Goal: Transaction & Acquisition: Purchase product/service

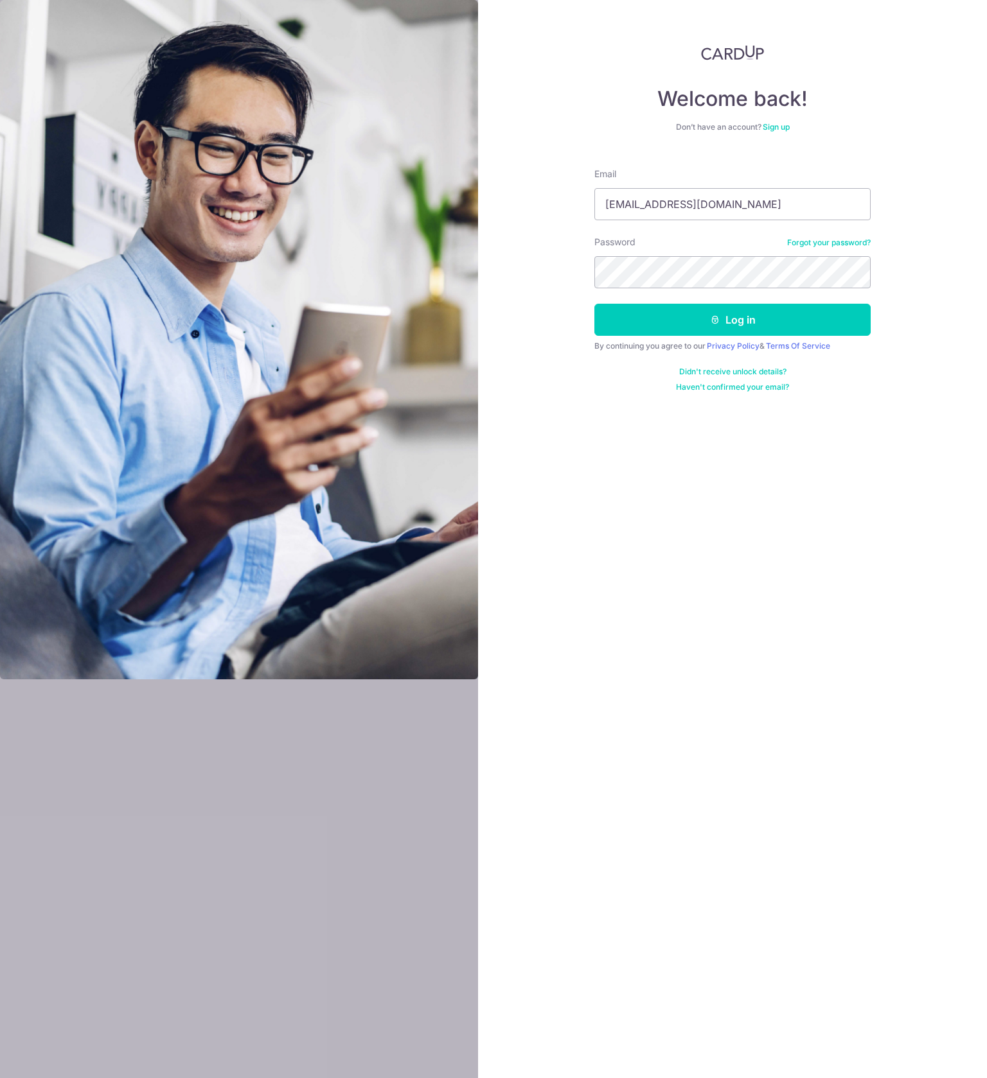
type input "[EMAIL_ADDRESS][DOMAIN_NAME]"
click at [732, 320] on button "Log in" at bounding box center [732, 320] width 276 height 32
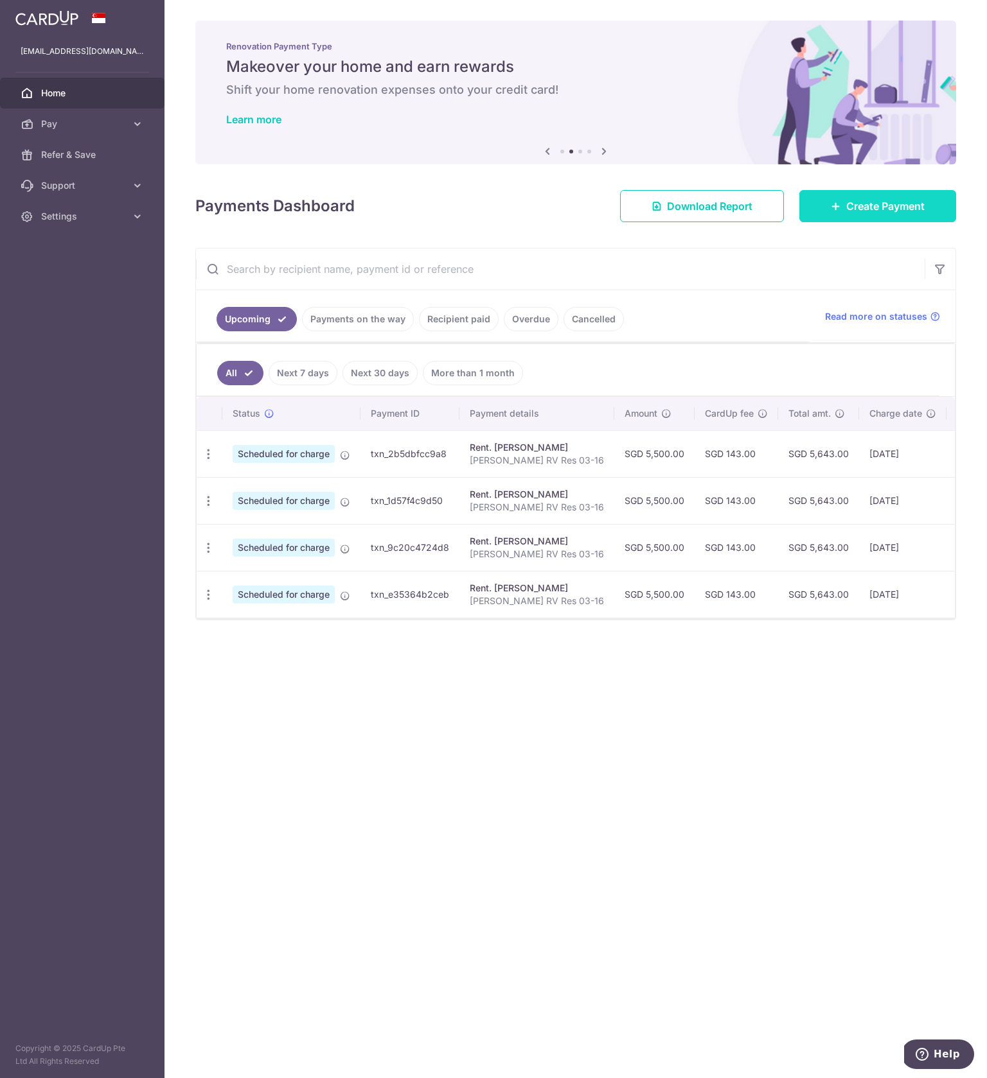
click at [847, 206] on span "Create Payment" at bounding box center [885, 205] width 78 height 15
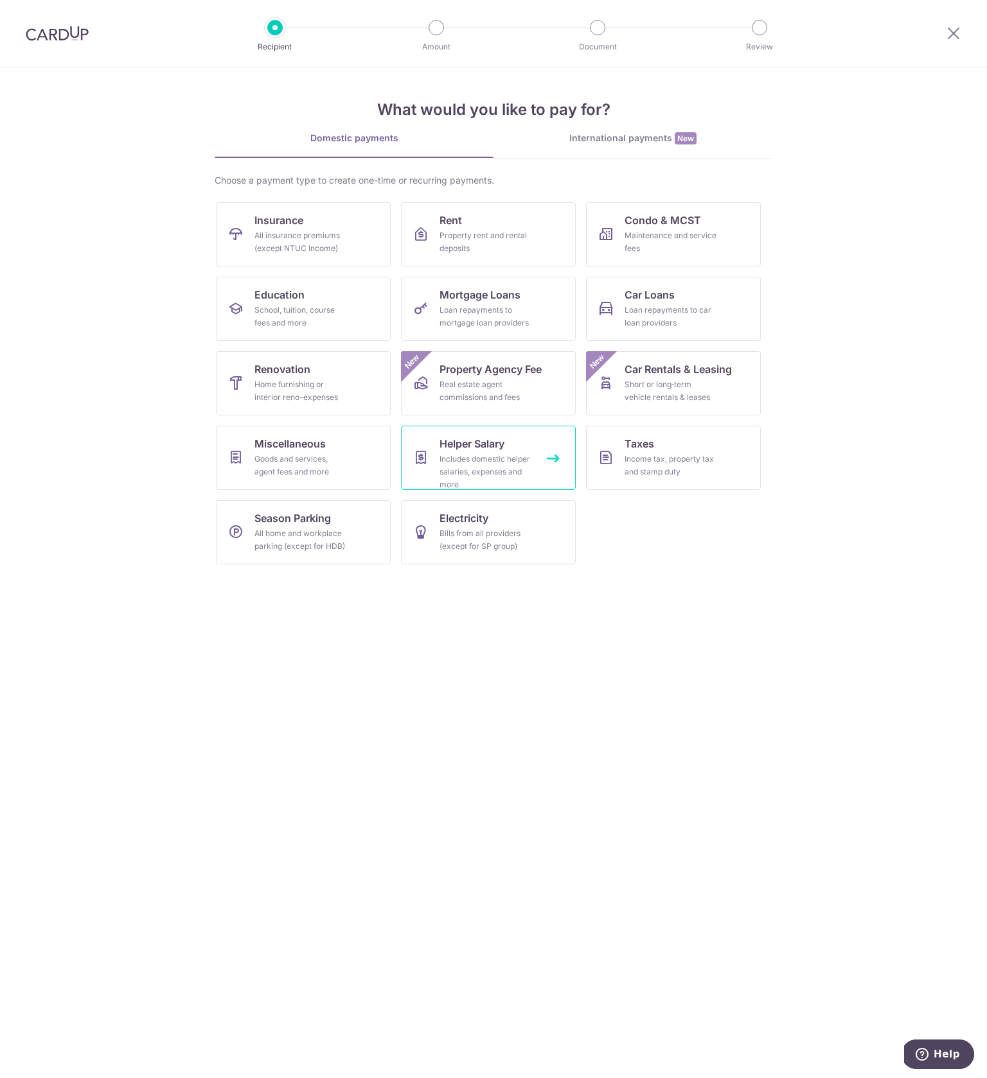
click at [462, 461] on div "Includes domestic helper salaries, expenses and more" at bounding box center [485, 472] width 92 height 39
click at [51, 32] on img at bounding box center [57, 33] width 63 height 15
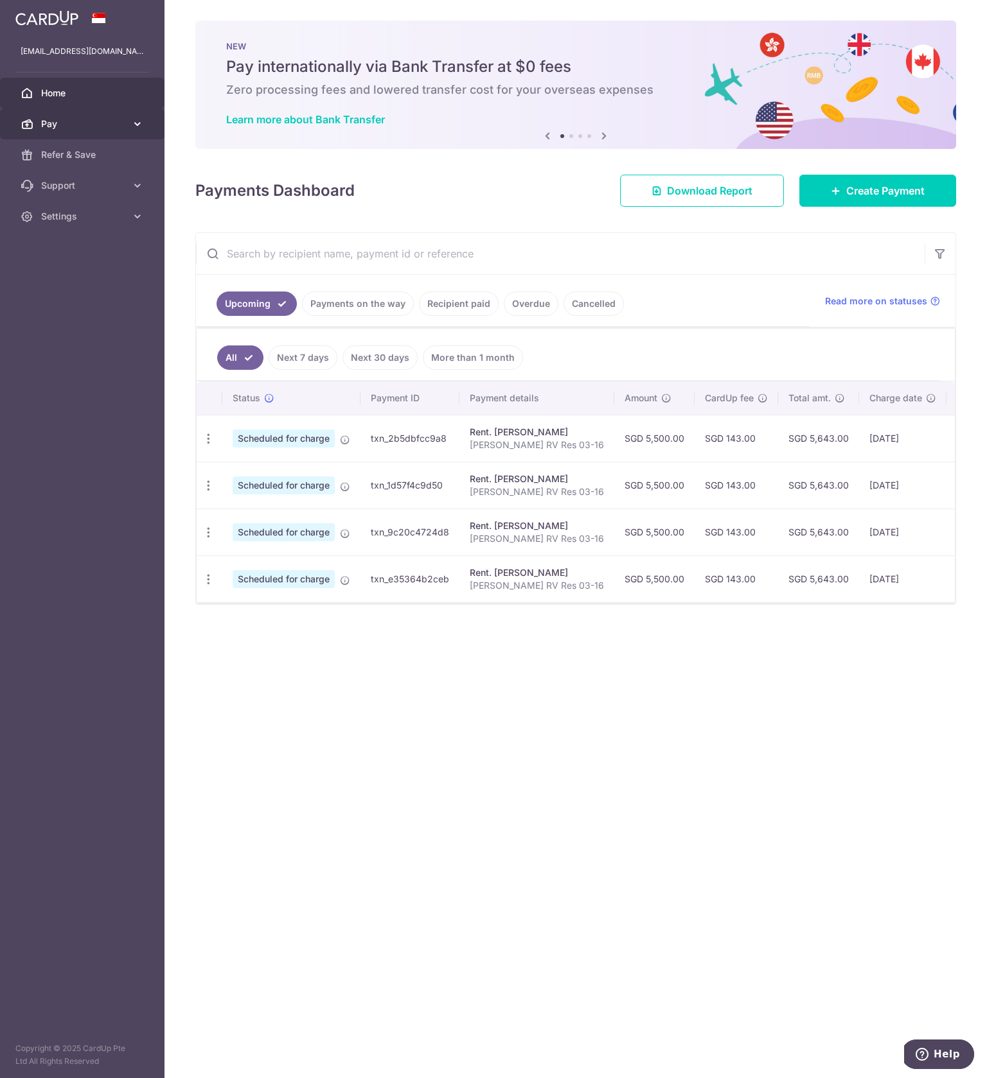
click at [82, 128] on span "Pay" at bounding box center [83, 124] width 85 height 13
click at [68, 188] on span "Recipients" at bounding box center [83, 185] width 85 height 13
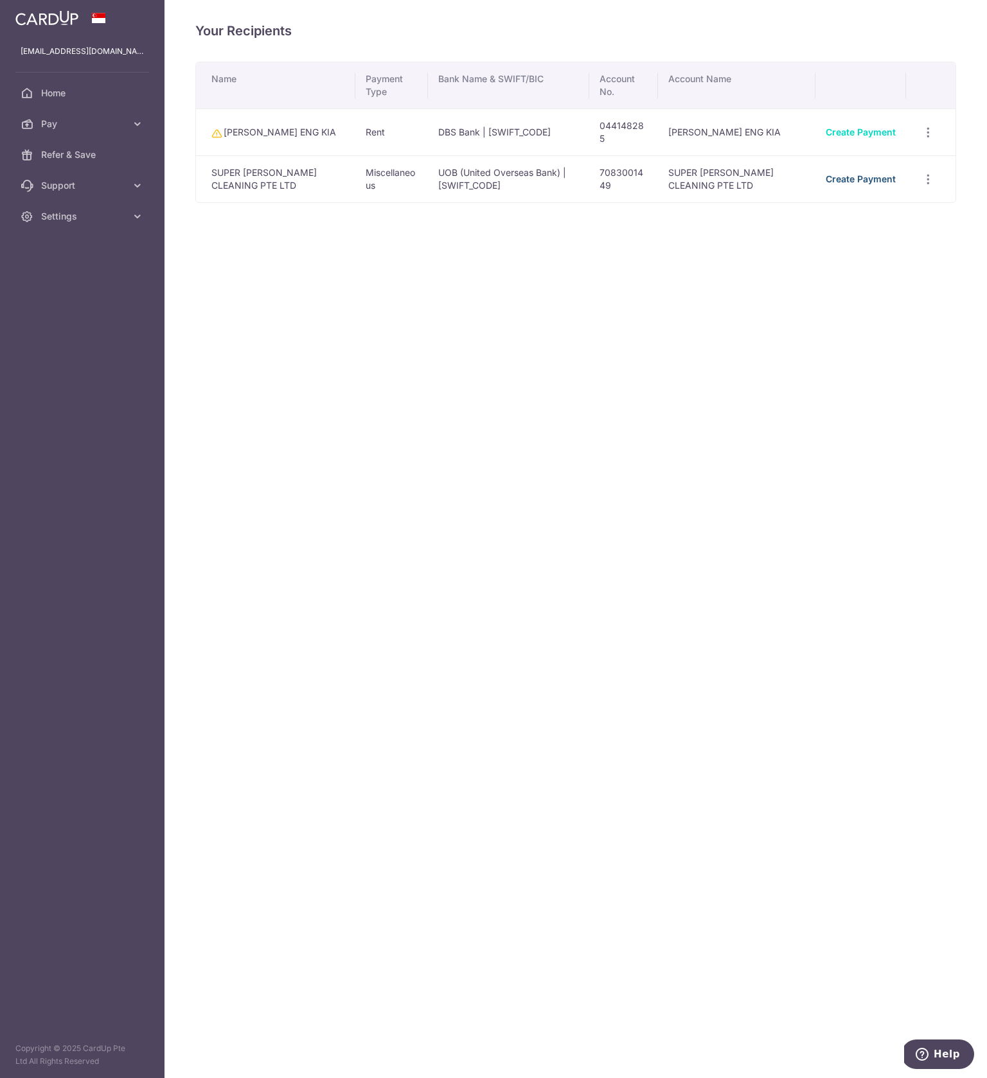
click at [862, 173] on link "Create Payment" at bounding box center [860, 178] width 70 height 11
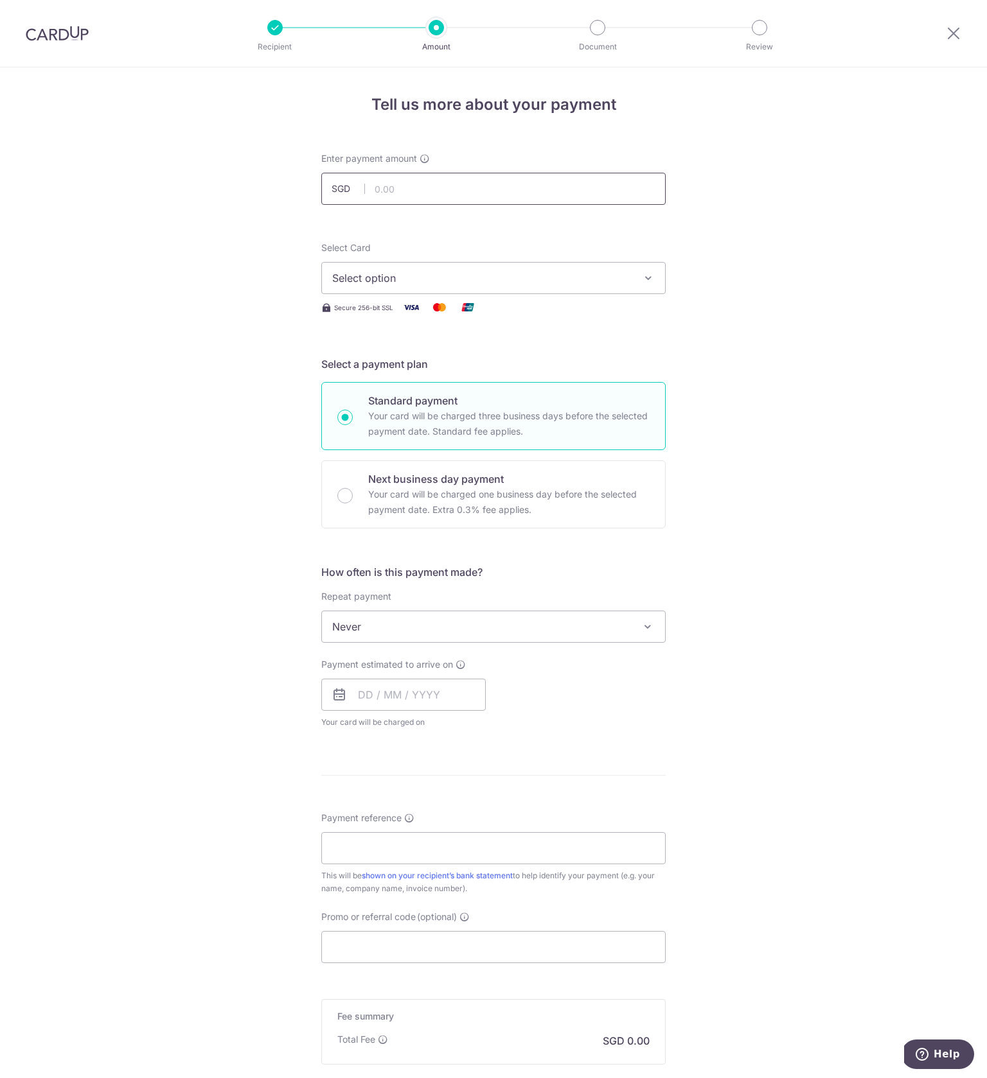
click at [412, 184] on input "text" at bounding box center [493, 189] width 344 height 32
type input "480.00"
click at [391, 281] on span "Select option" at bounding box center [481, 277] width 299 height 15
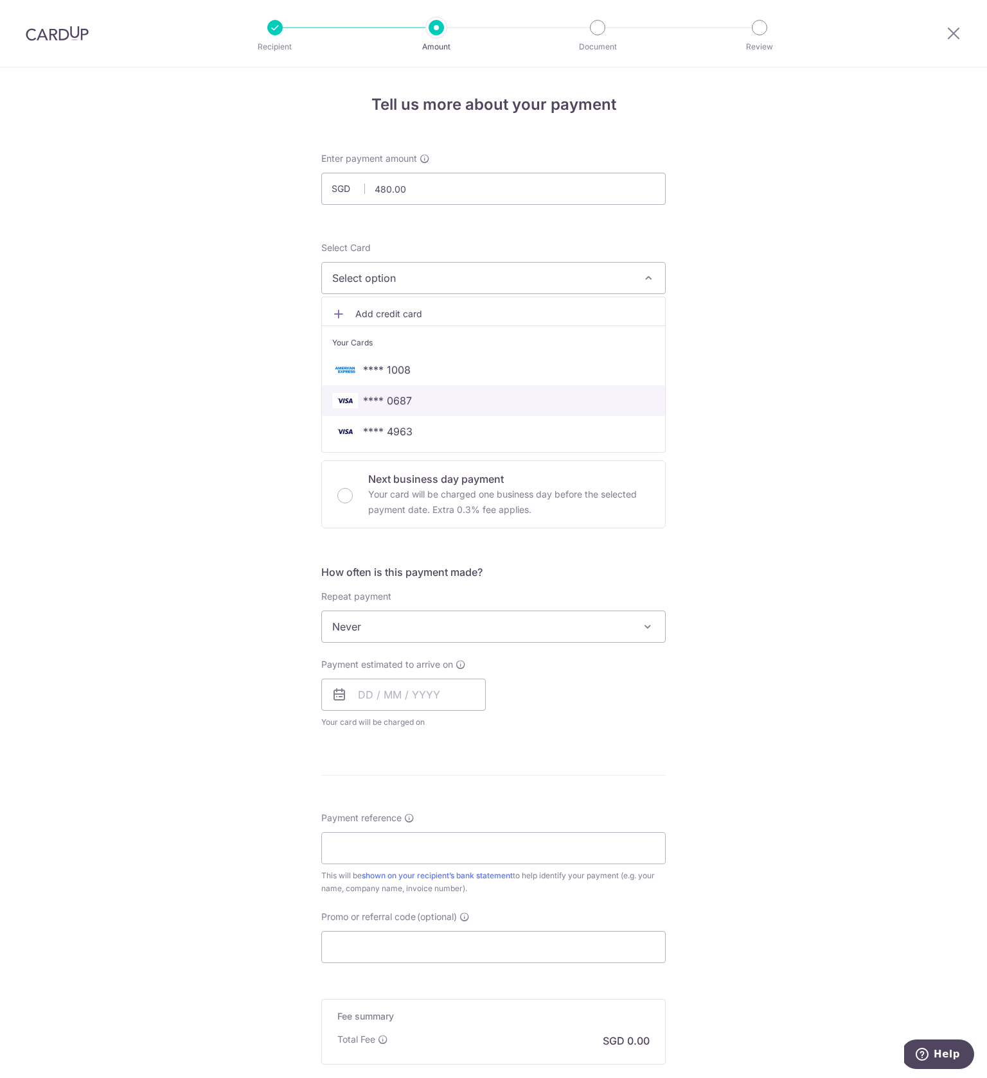
click at [388, 401] on span "**** 0687" at bounding box center [387, 400] width 49 height 15
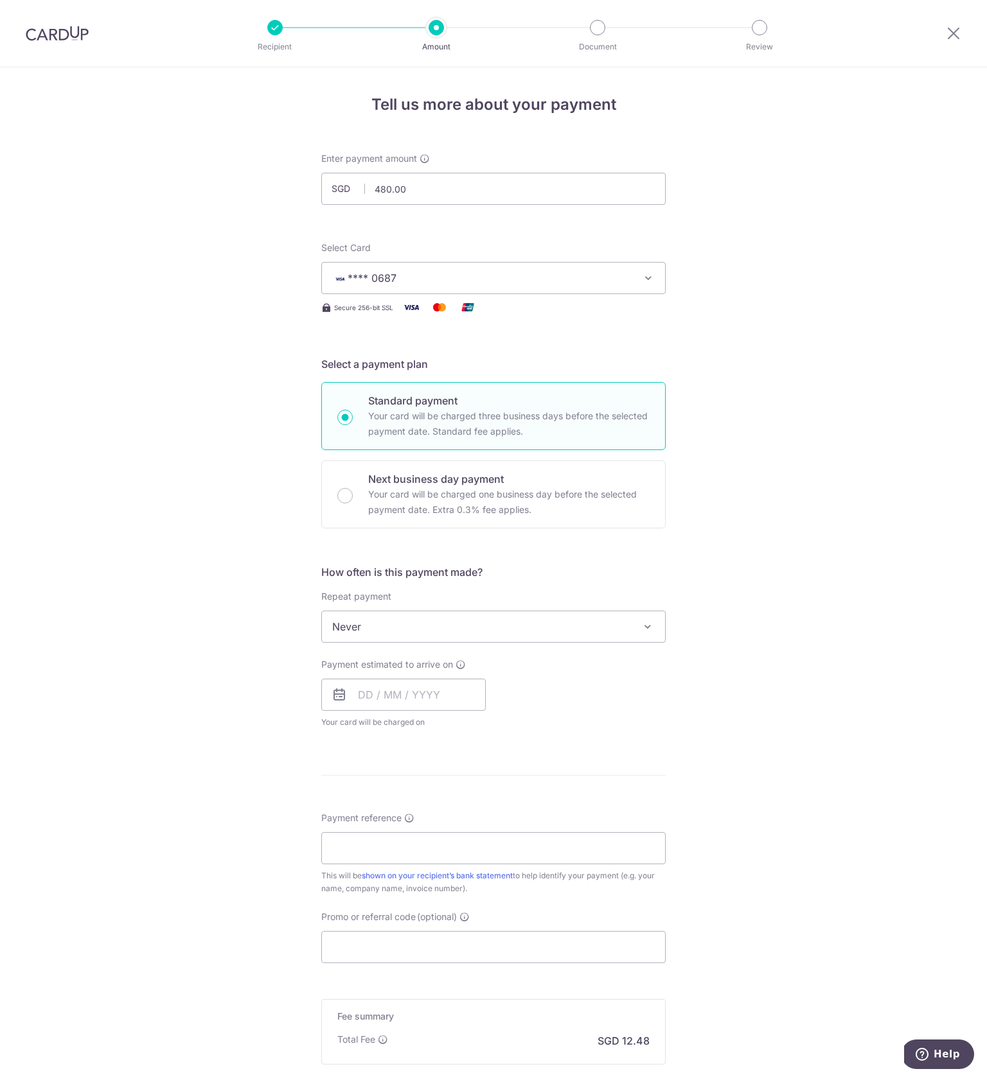
click at [647, 281] on icon "button" at bounding box center [648, 278] width 13 height 13
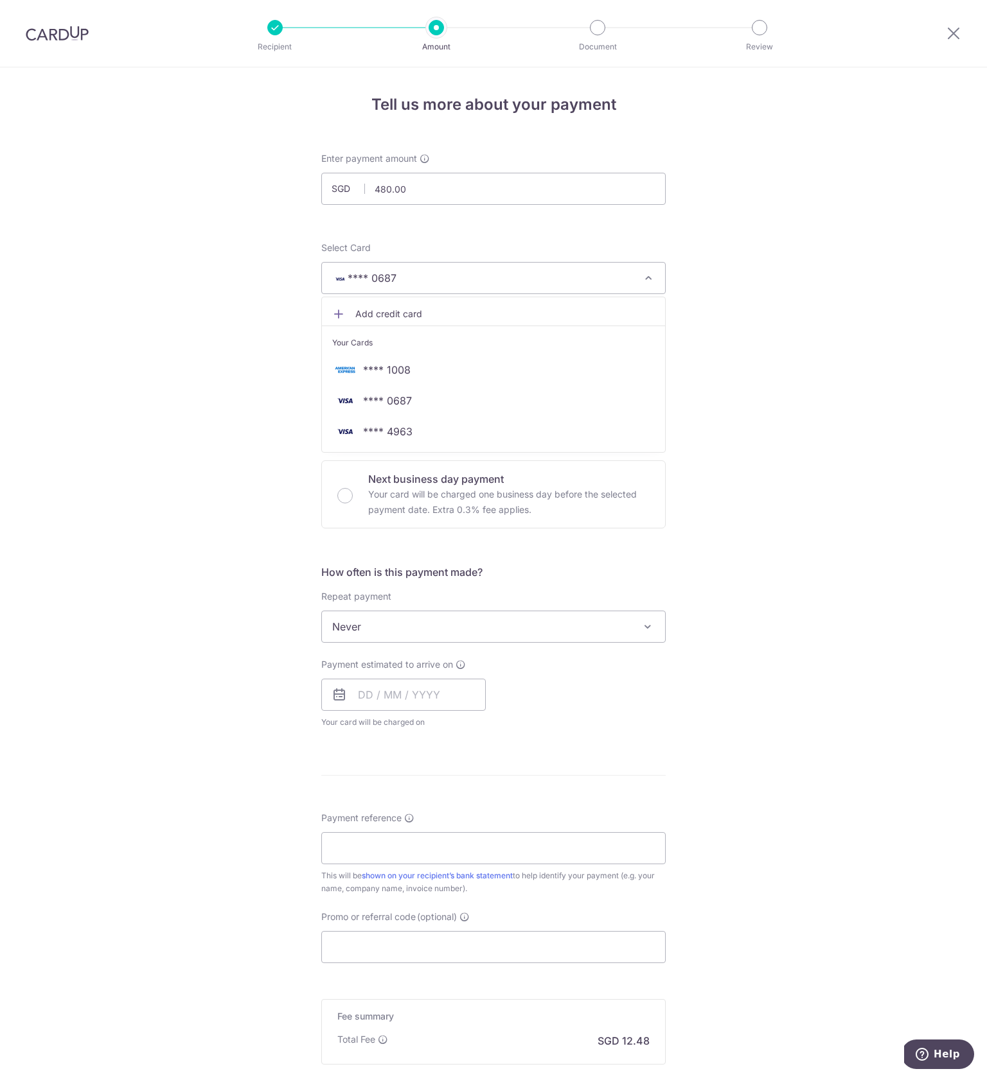
click at [403, 431] on span "**** 4963" at bounding box center [387, 431] width 49 height 15
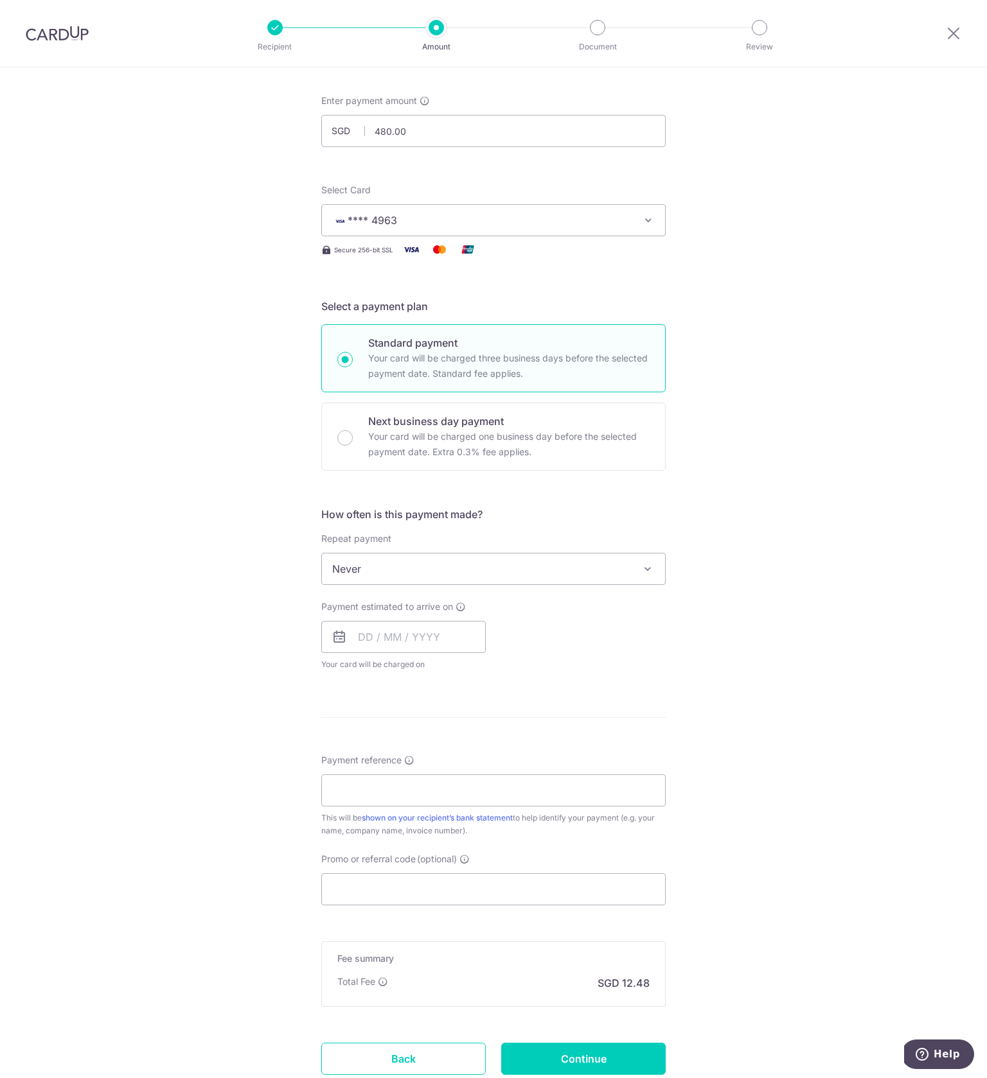
scroll to position [62, 0]
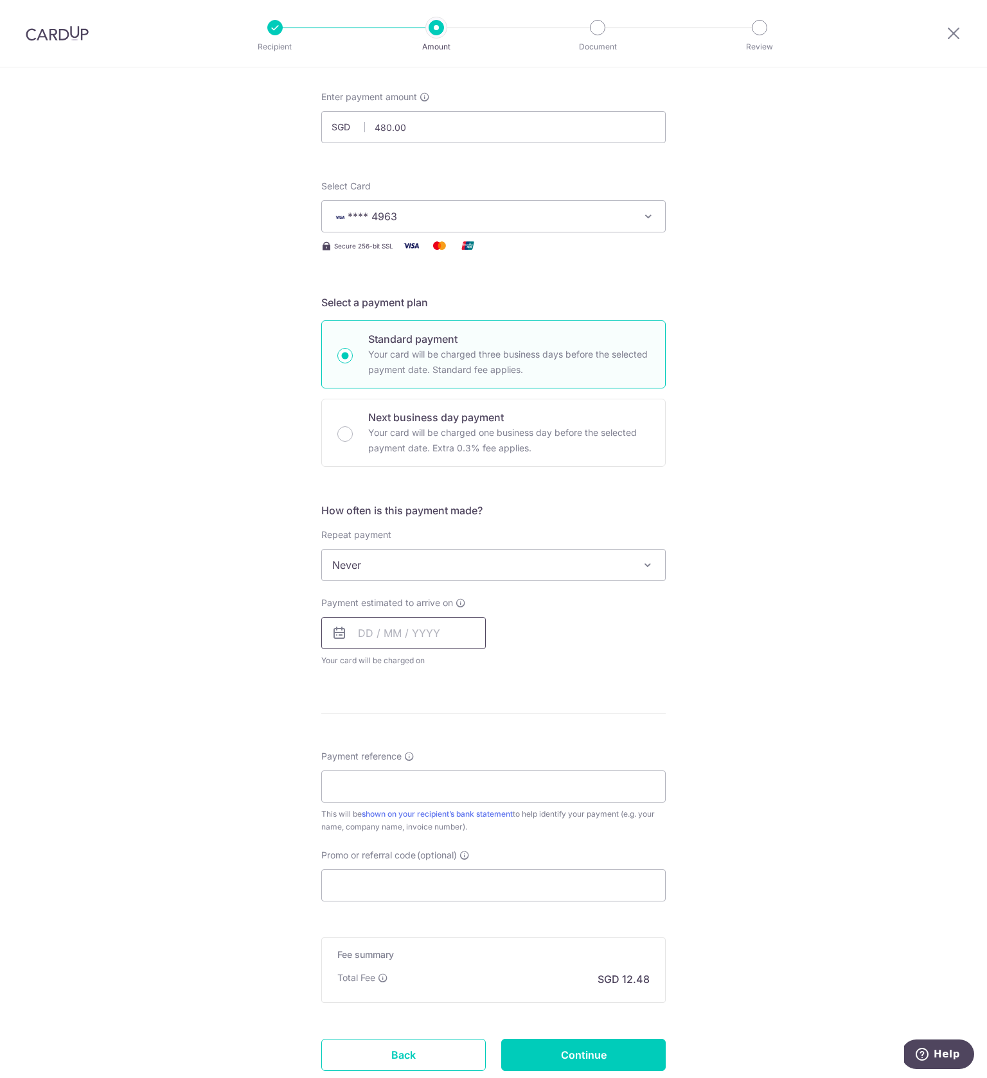
click at [362, 623] on input "text" at bounding box center [403, 633] width 164 height 32
click at [448, 717] on link "2" at bounding box center [450, 724] width 21 height 21
type input "[DATE]"
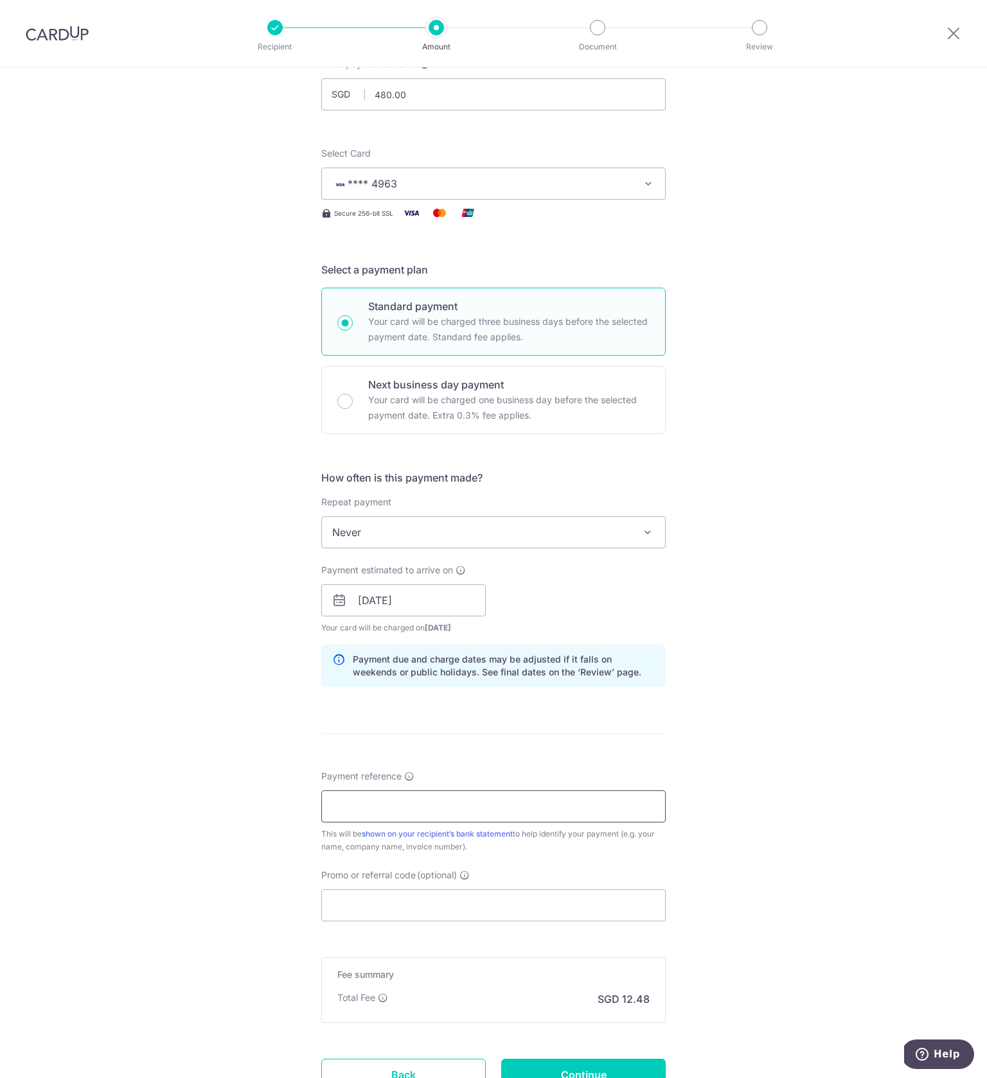
scroll to position [98, 0]
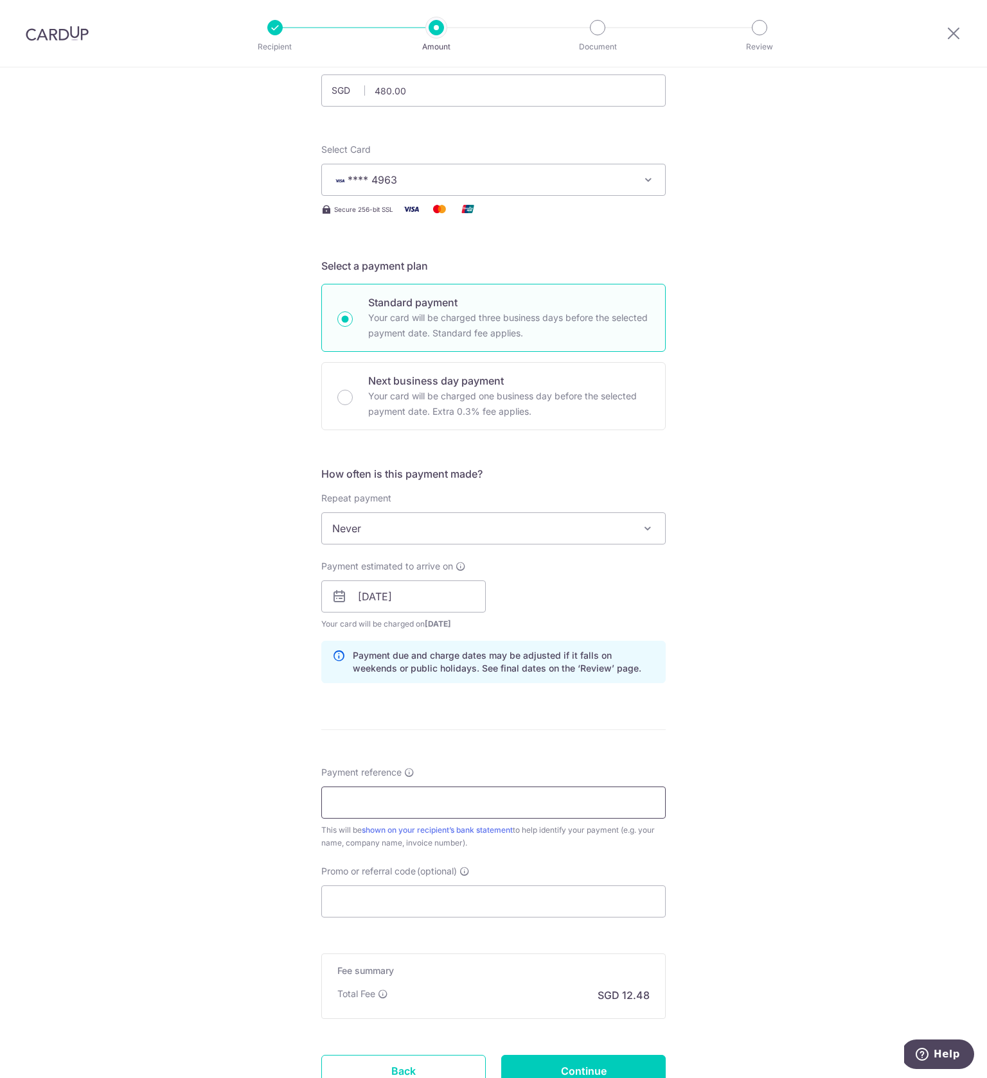
click at [450, 811] on input "Payment reference" at bounding box center [493, 803] width 344 height 32
type input "Z"
type input "z"
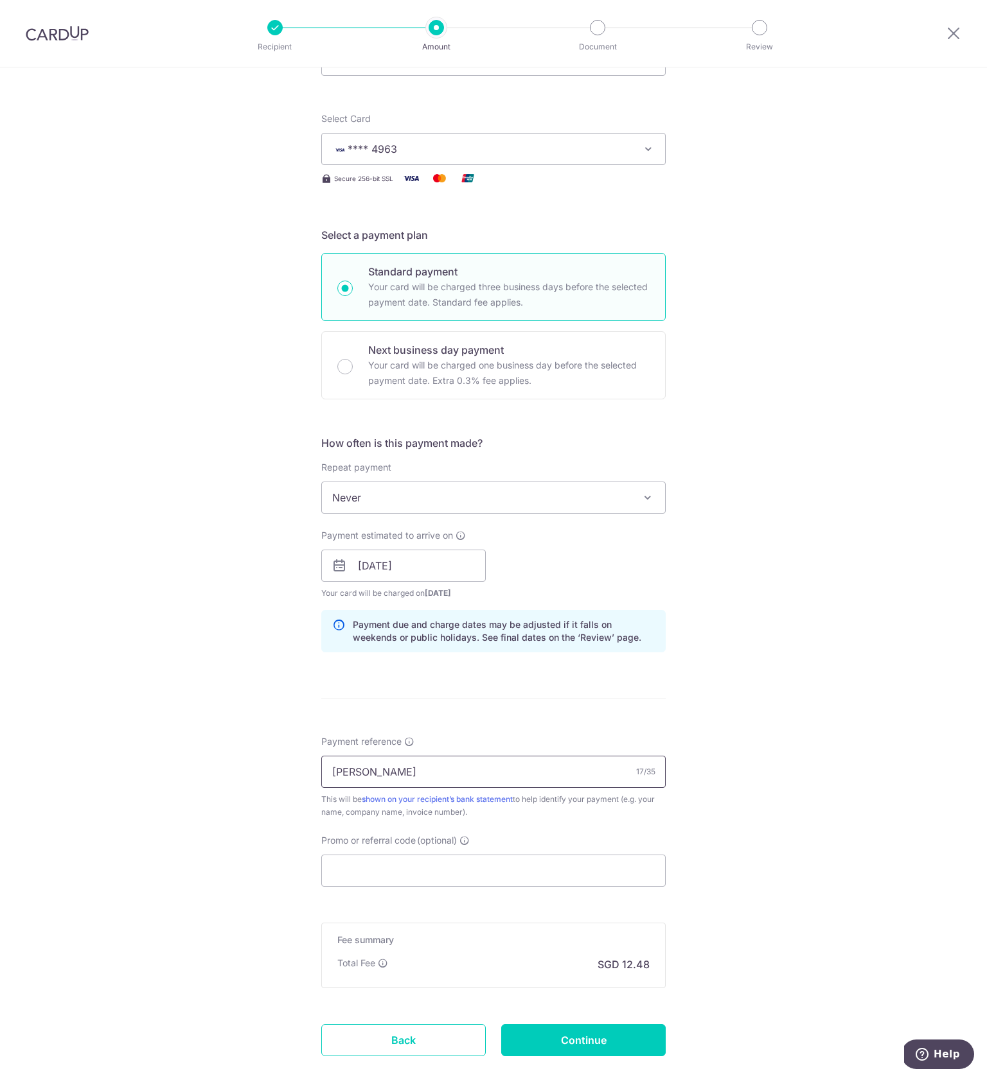
scroll to position [204, 0]
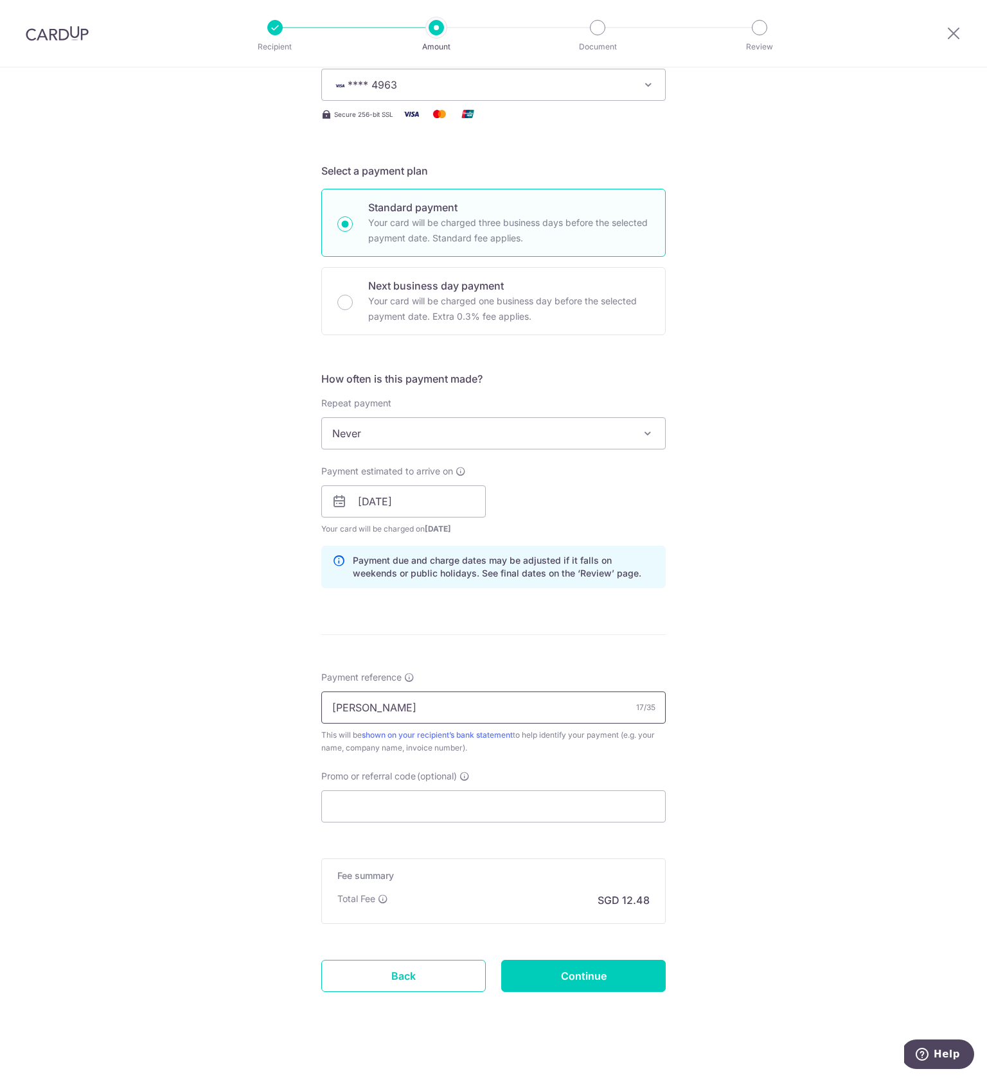
type input "[PERSON_NAME]"
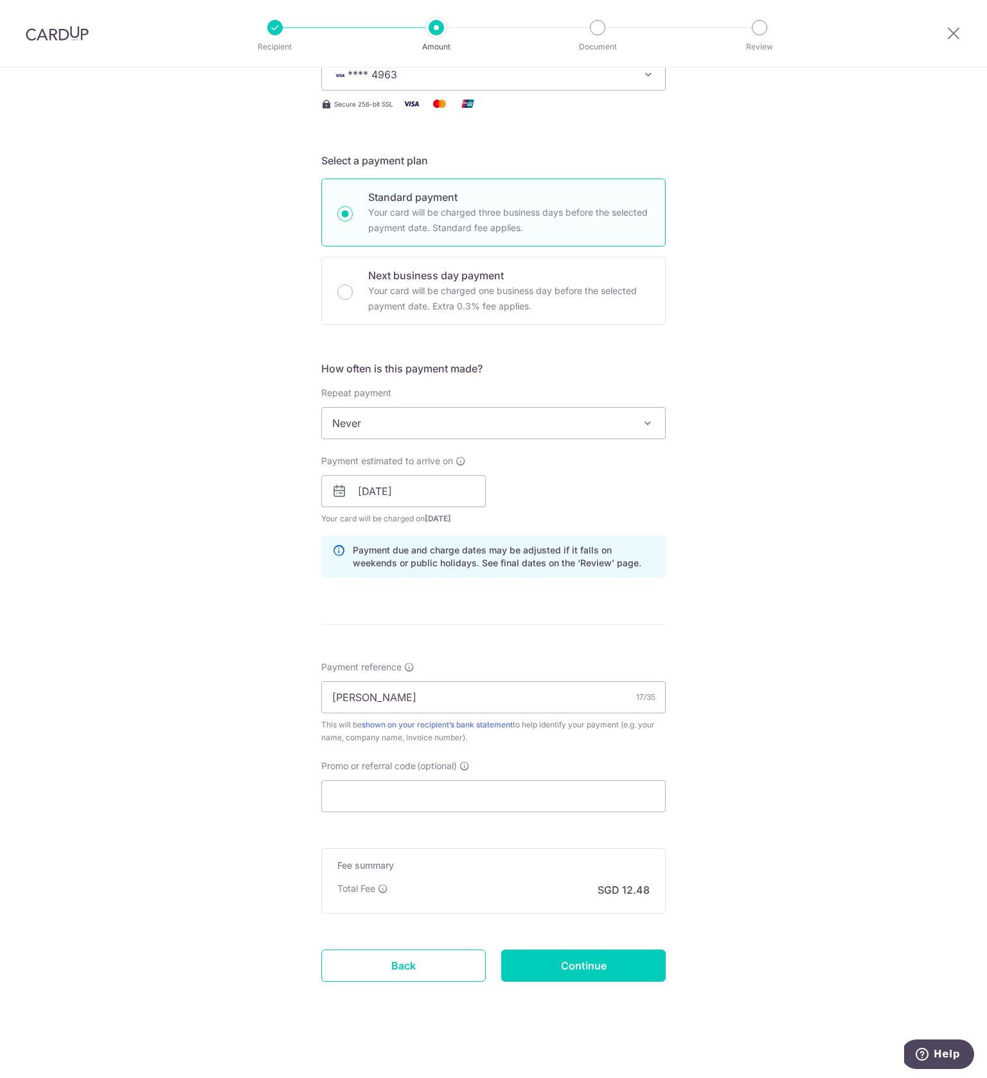
click at [767, 818] on div "Tell us more about your payment Enter payment amount SGD 480.00 480.00 Select C…" at bounding box center [493, 471] width 987 height 1215
click at [600, 971] on input "Continue" at bounding box center [583, 966] width 164 height 32
type input "Create Schedule"
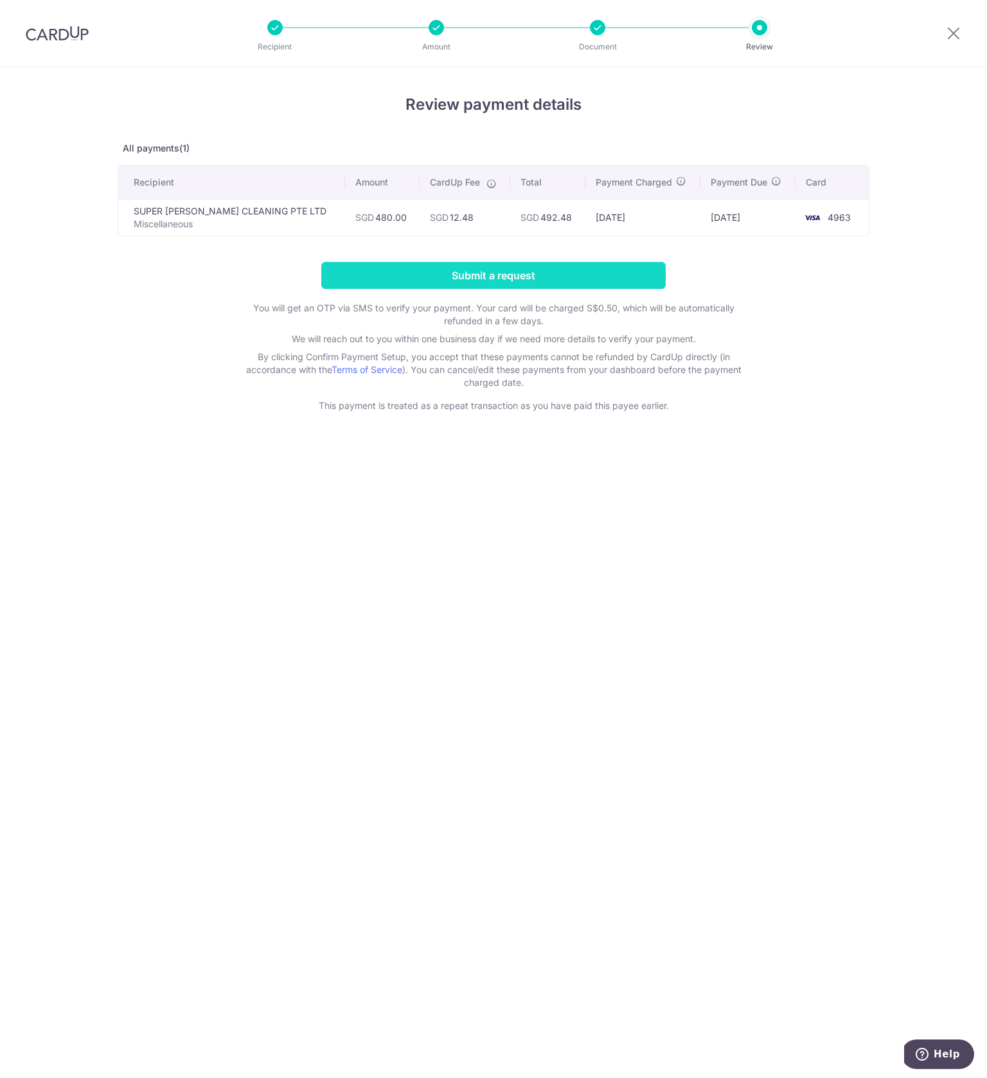
click at [546, 265] on input "Submit a request" at bounding box center [493, 275] width 344 height 27
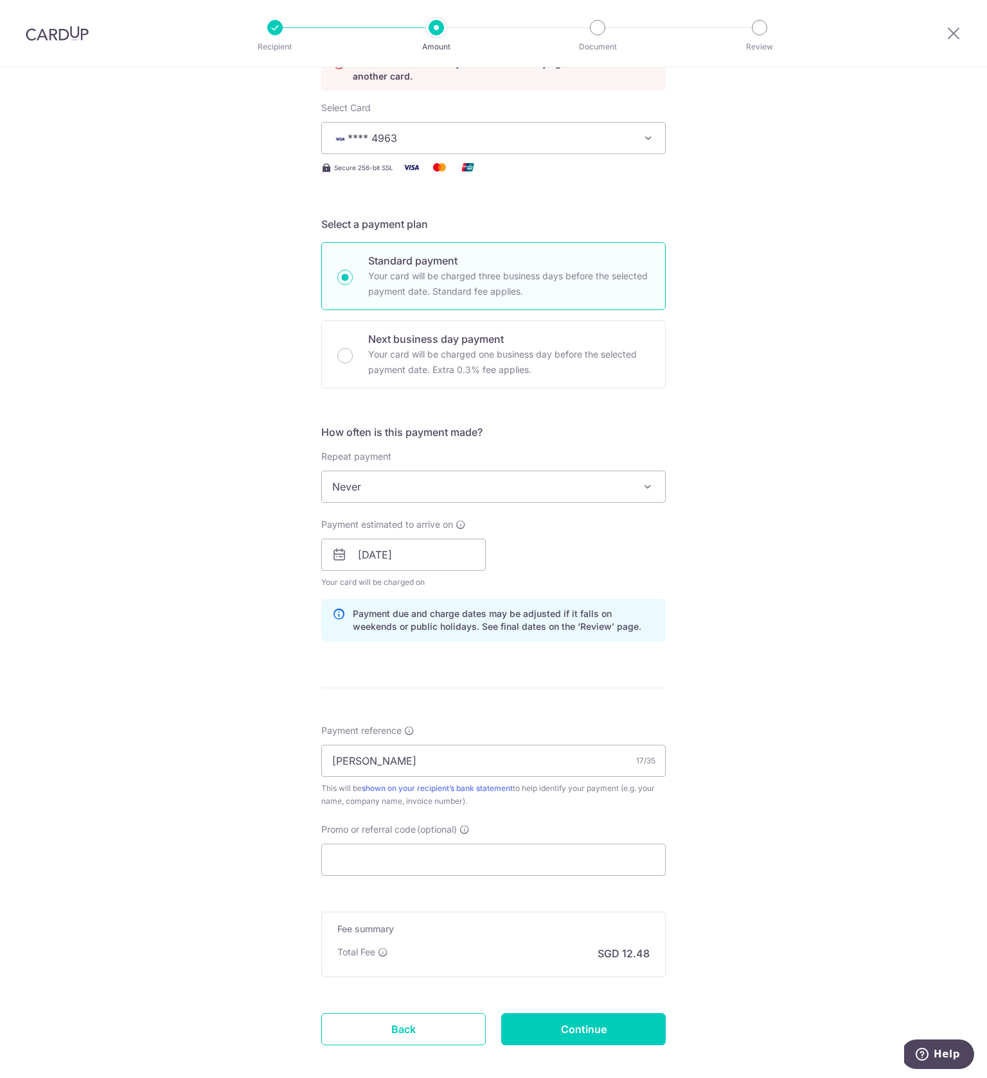
scroll to position [256, 0]
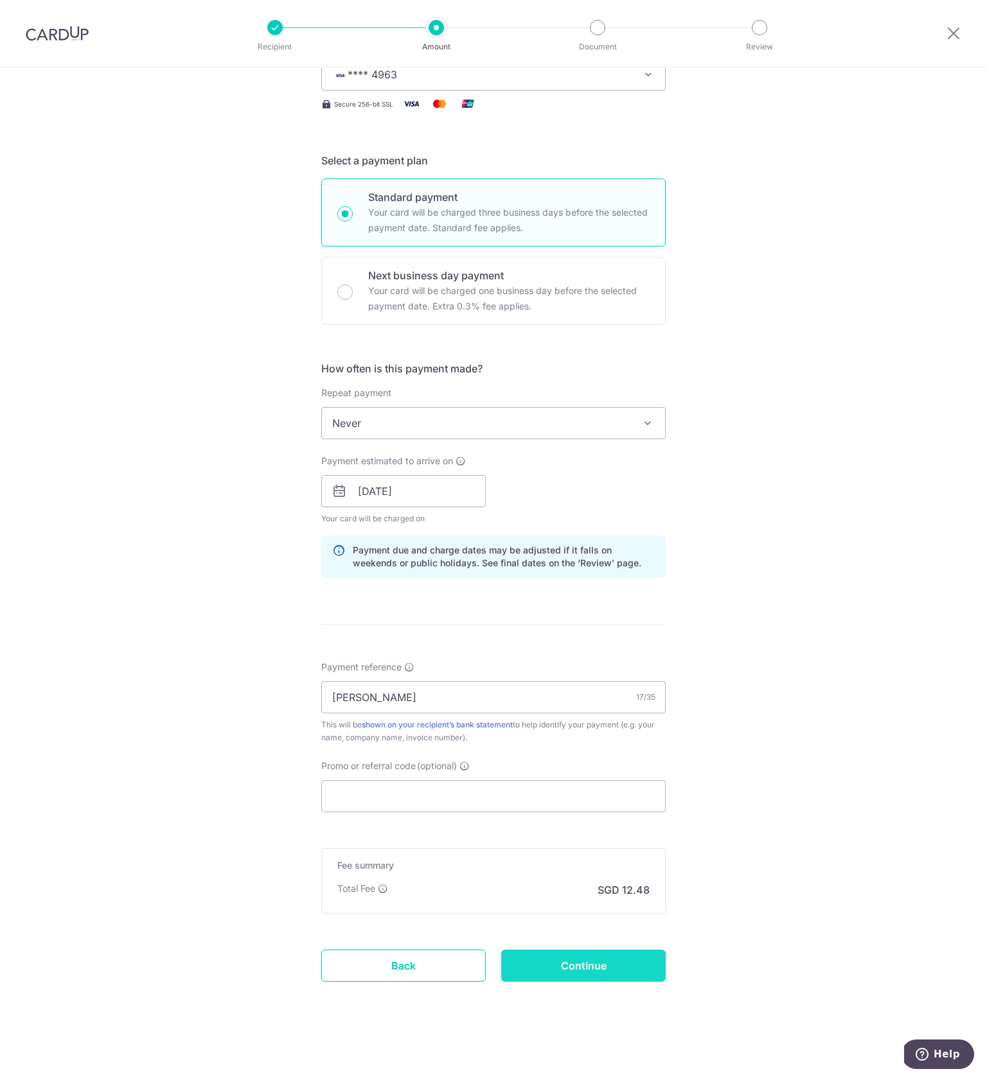
click at [579, 973] on input "Continue" at bounding box center [583, 966] width 164 height 32
type input "Update Schedule"
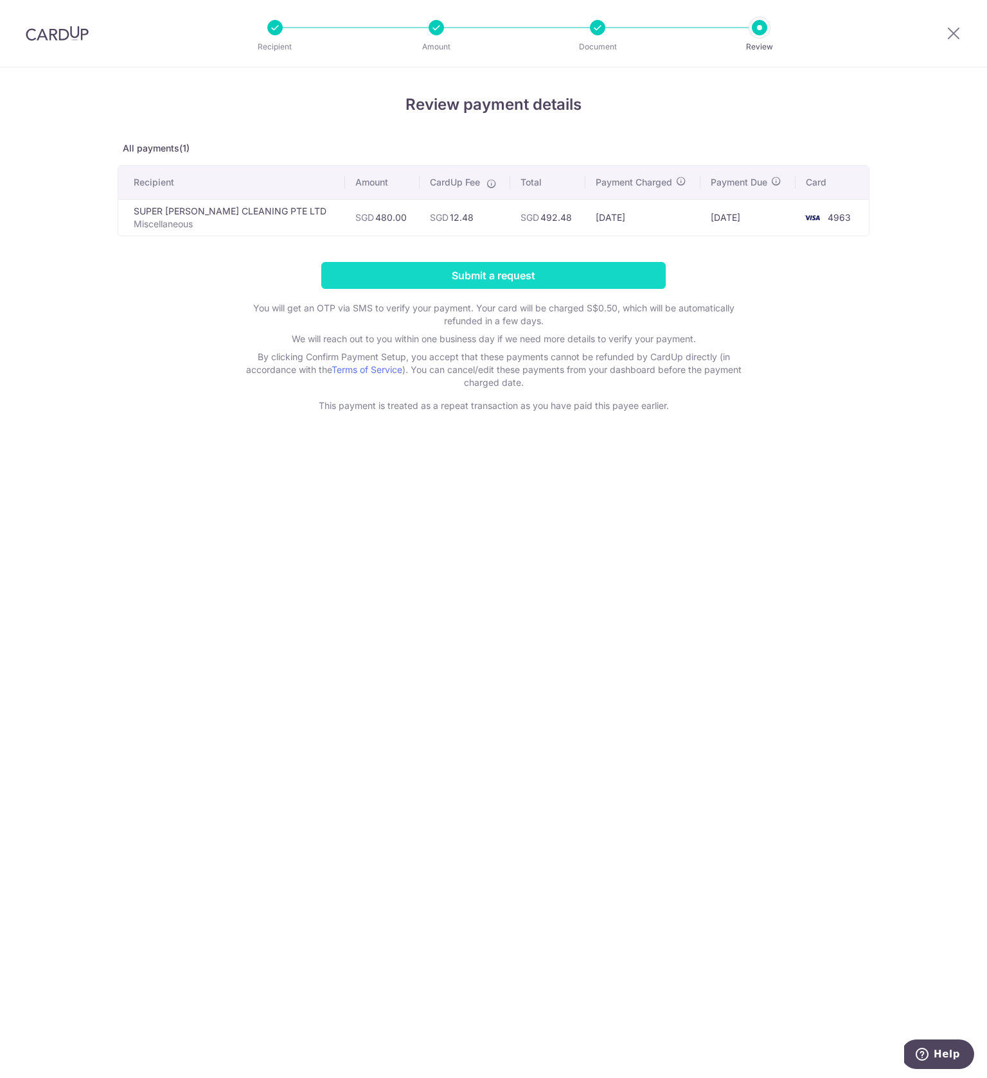
click at [558, 270] on input "Submit a request" at bounding box center [493, 275] width 344 height 27
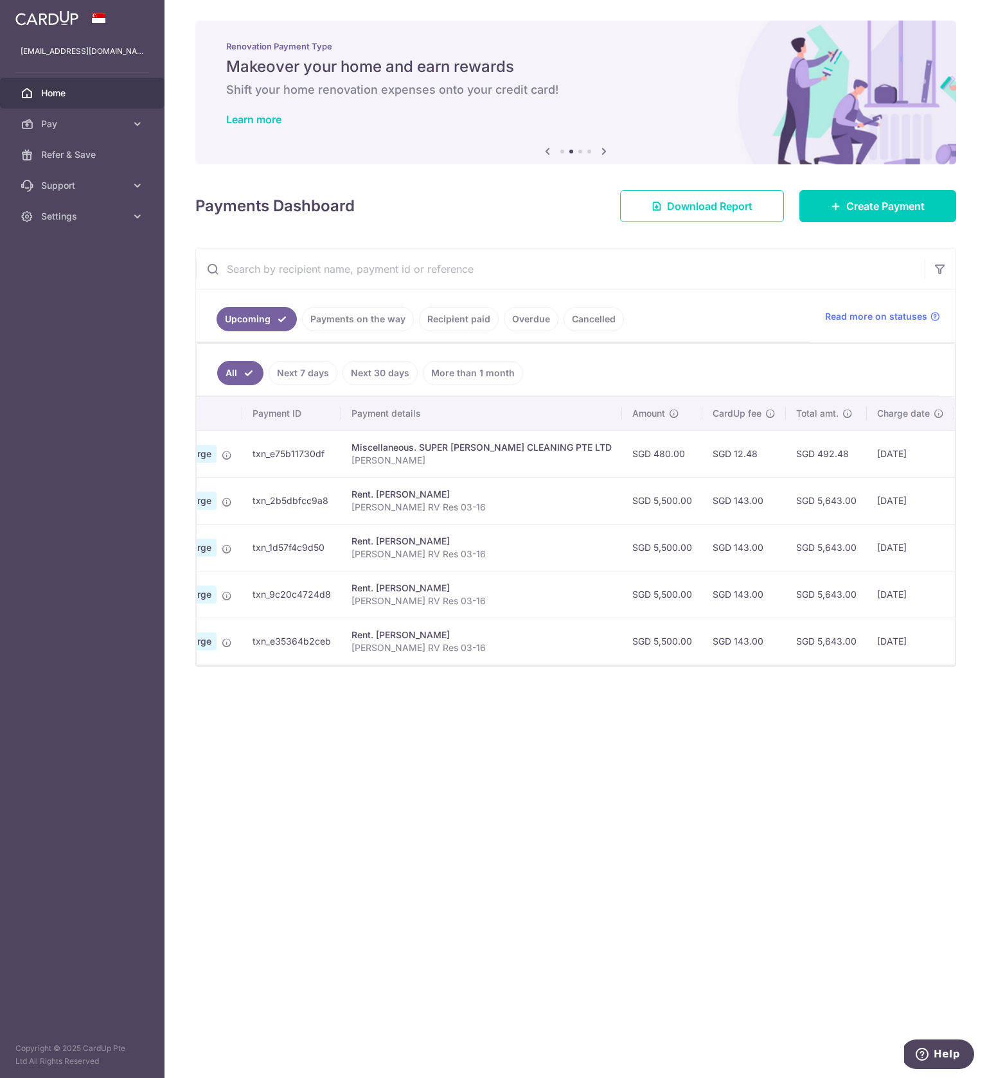
scroll to position [0, 243]
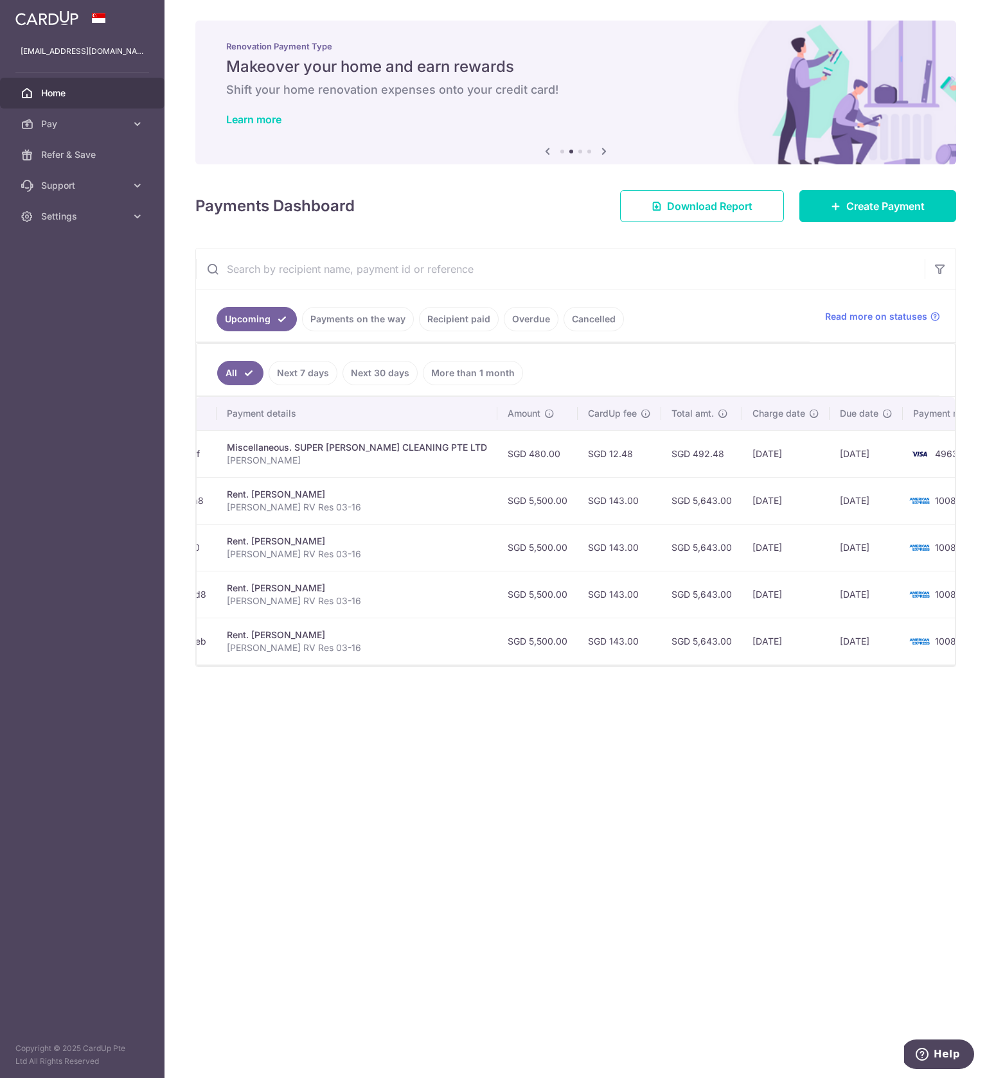
click at [902, 455] on td "4963" at bounding box center [951, 453] width 98 height 47
click at [320, 453] on div "Miscellaneous. SUPER [PERSON_NAME] CLEANING PTE LTD" at bounding box center [357, 447] width 260 height 13
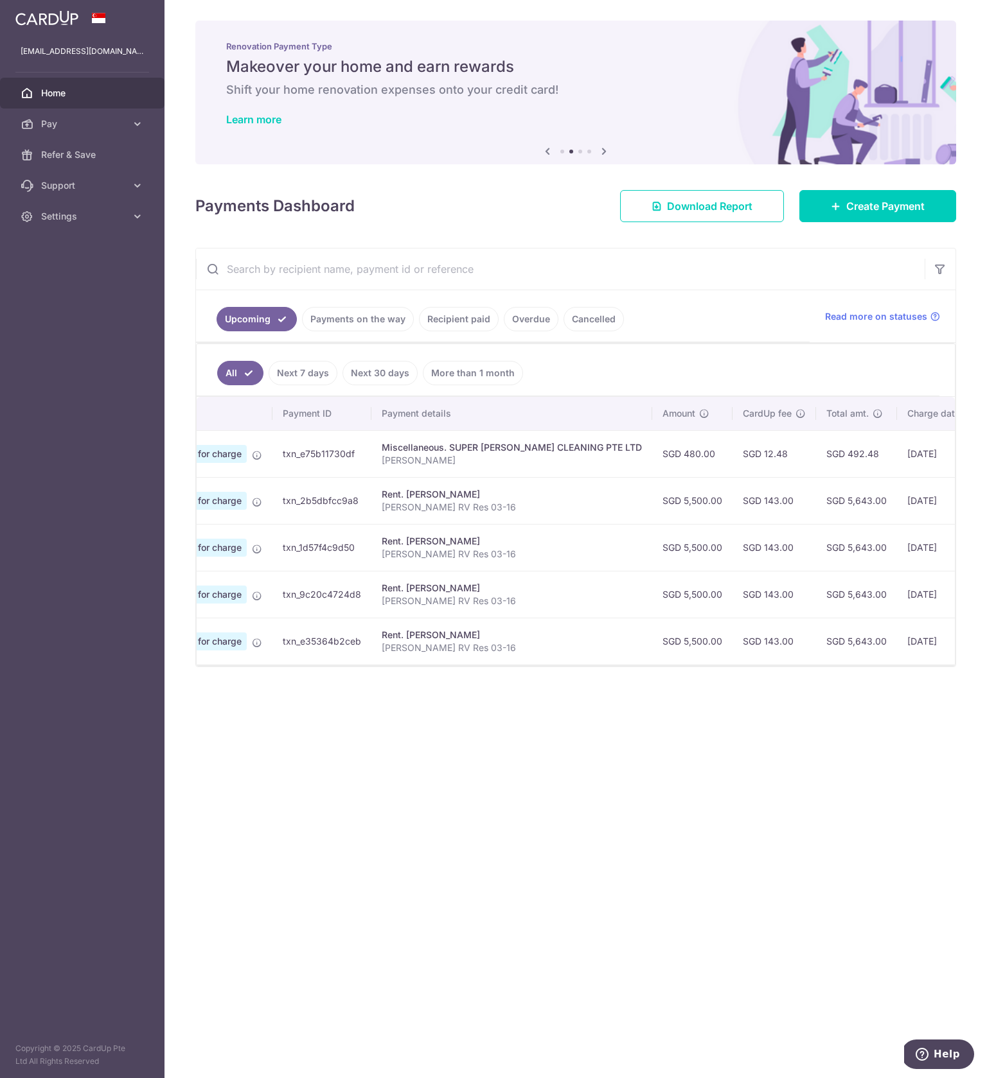
scroll to position [0, 0]
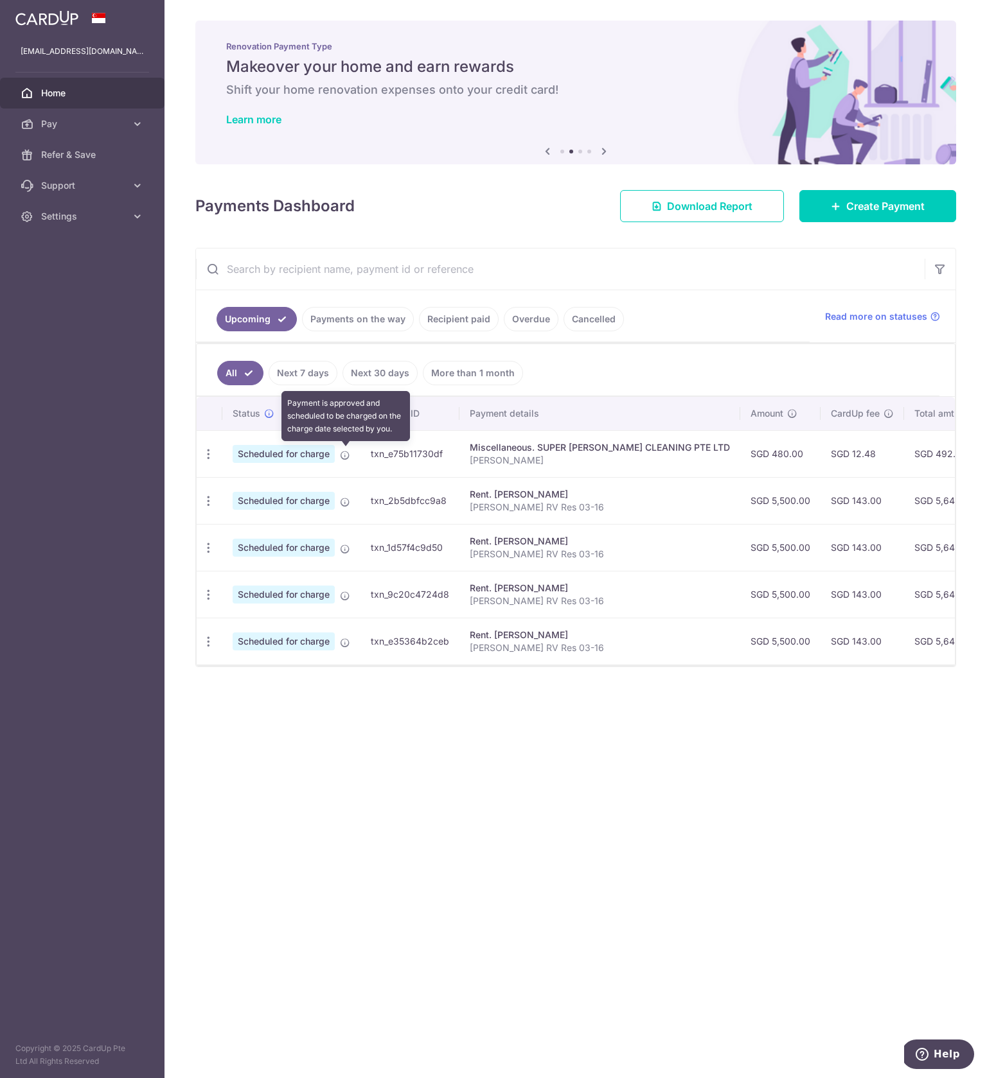
click at [346, 455] on icon at bounding box center [345, 455] width 10 height 10
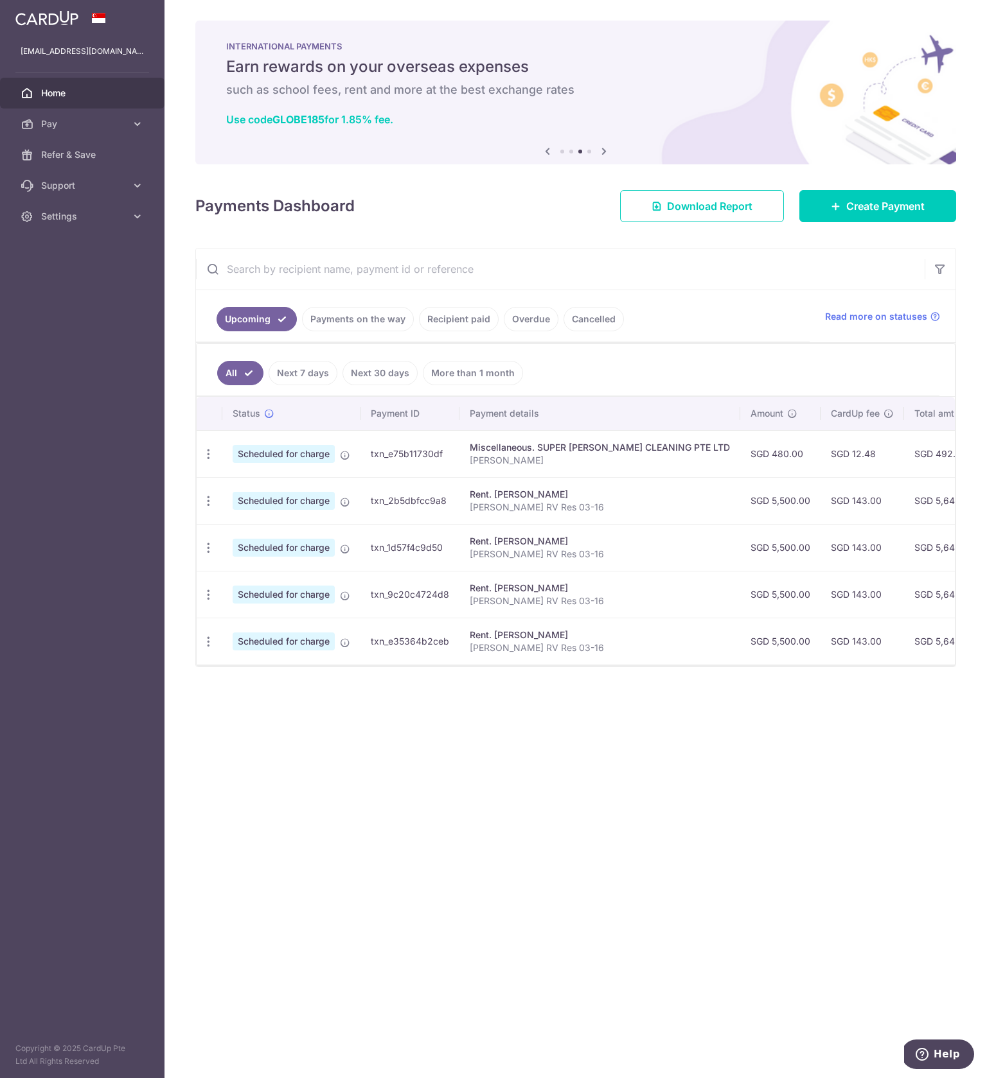
click at [267, 452] on span "Scheduled for charge" at bounding box center [284, 454] width 102 height 18
click at [213, 455] on icon "button" at bounding box center [208, 454] width 13 height 13
click at [286, 446] on span "Scheduled for charge" at bounding box center [284, 454] width 102 height 18
click at [267, 414] on icon at bounding box center [269, 414] width 10 height 10
click at [344, 316] on link "Payments on the way" at bounding box center [358, 319] width 112 height 24
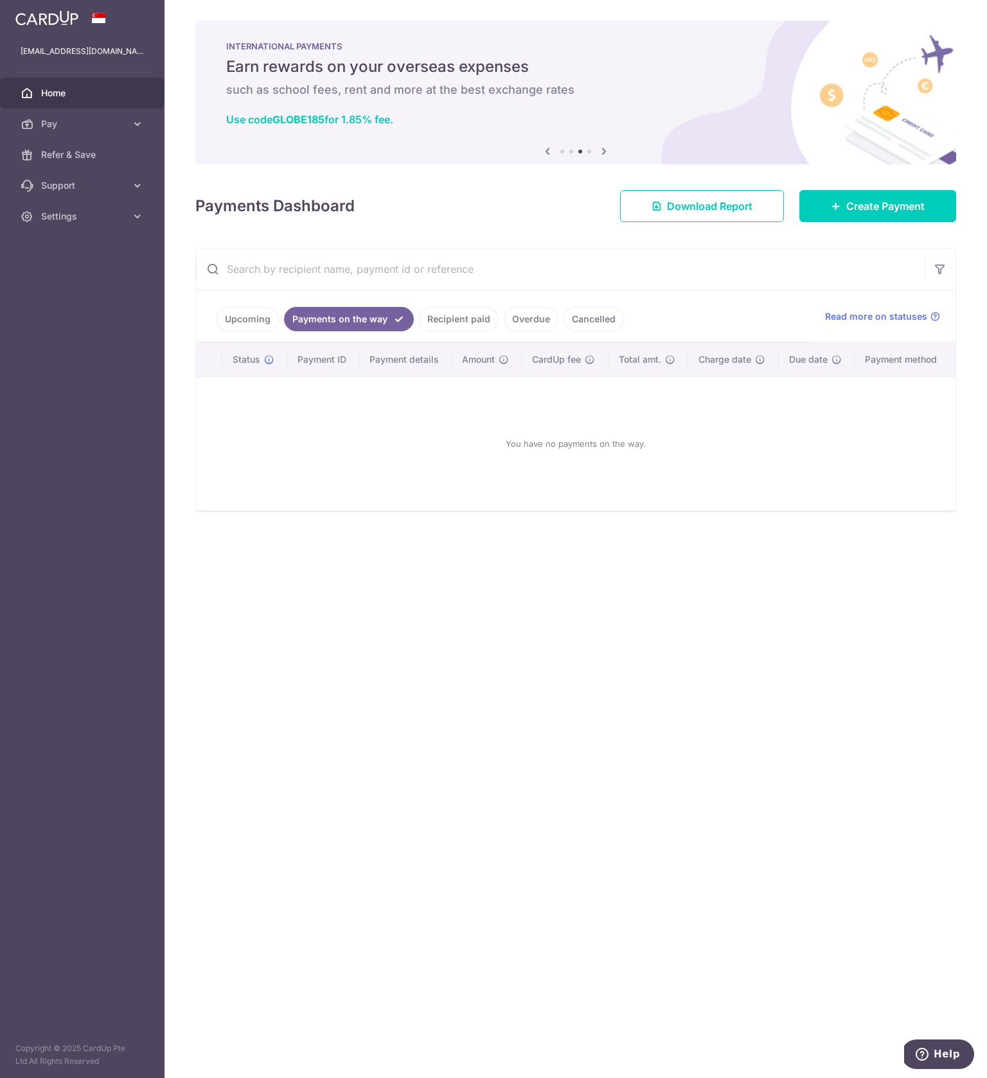
click at [464, 313] on link "Recipient paid" at bounding box center [459, 319] width 80 height 24
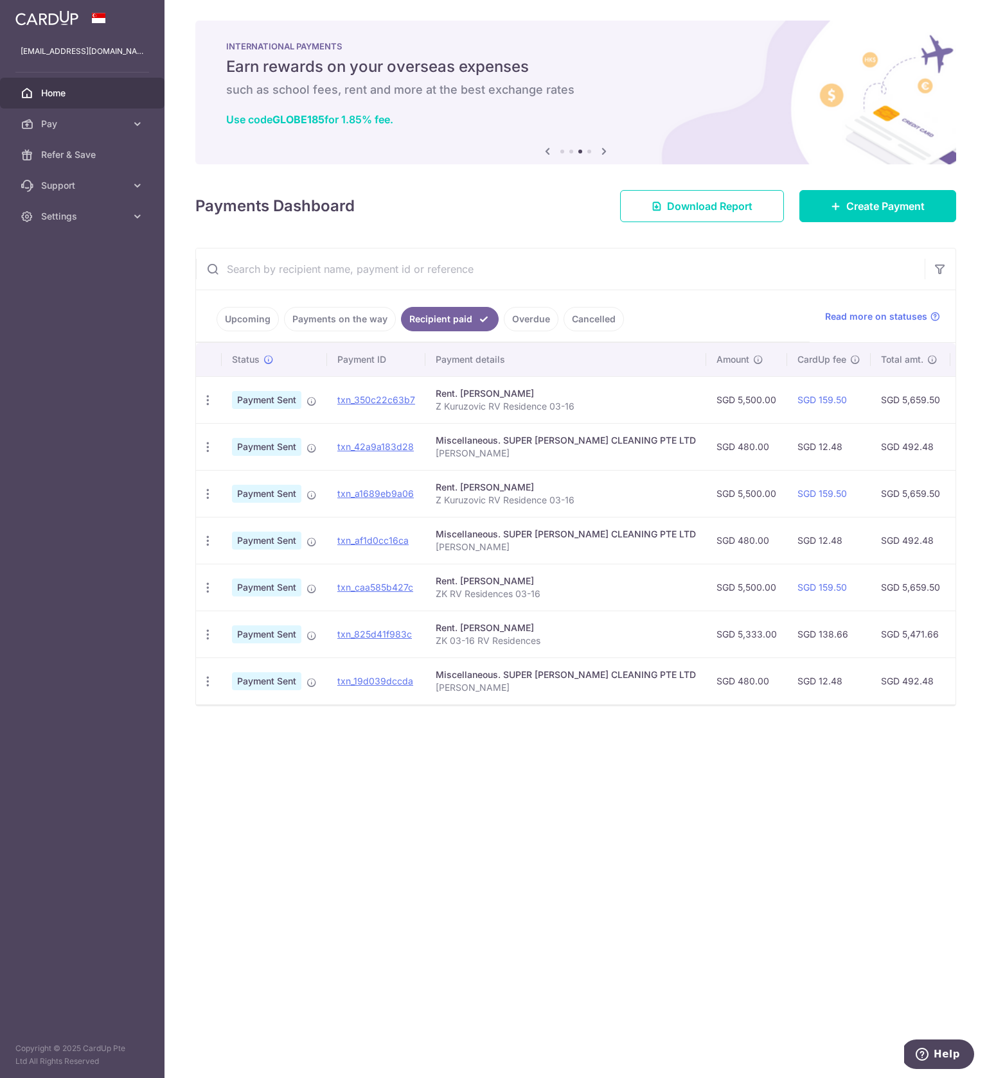
click at [536, 317] on link "Overdue" at bounding box center [531, 319] width 55 height 24
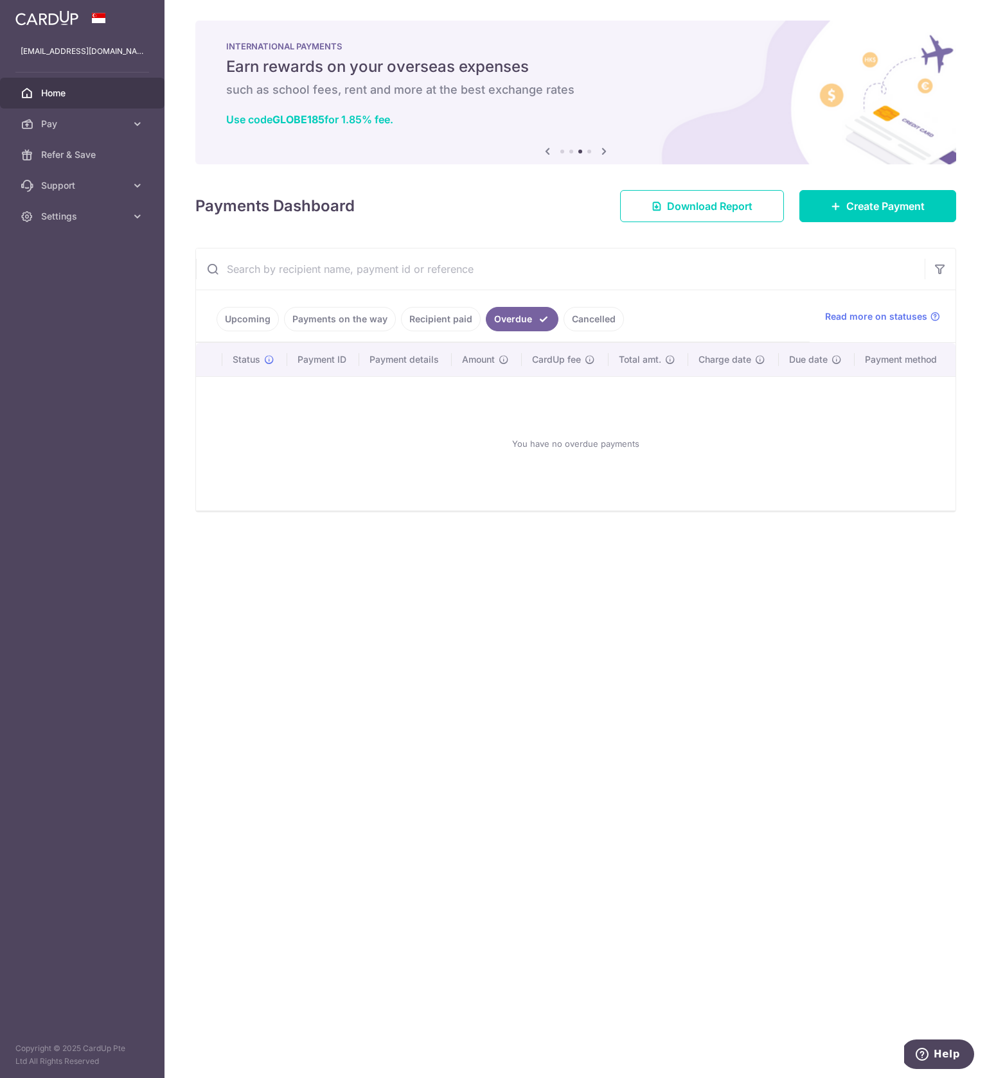
click at [597, 315] on link "Cancelled" at bounding box center [593, 319] width 60 height 24
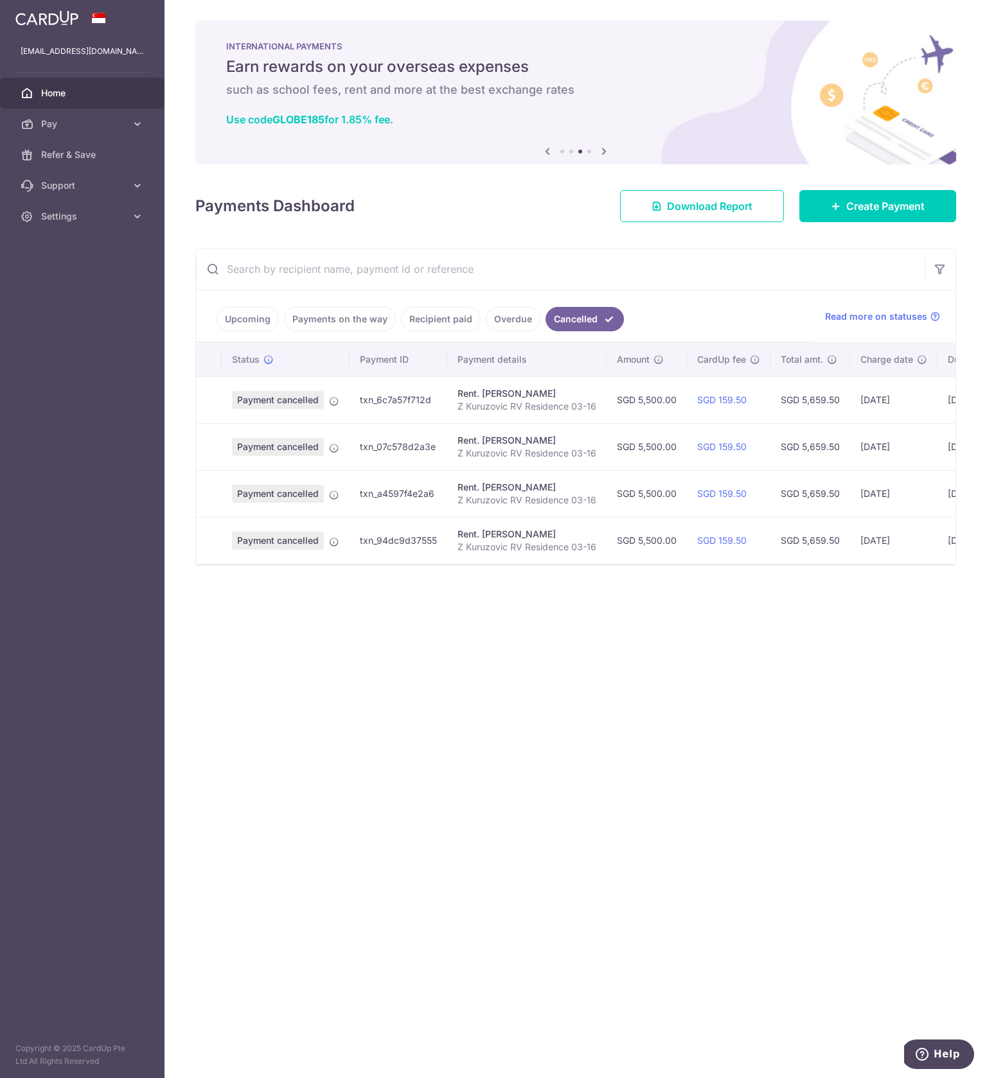
click at [344, 316] on link "Payments on the way" at bounding box center [340, 319] width 112 height 24
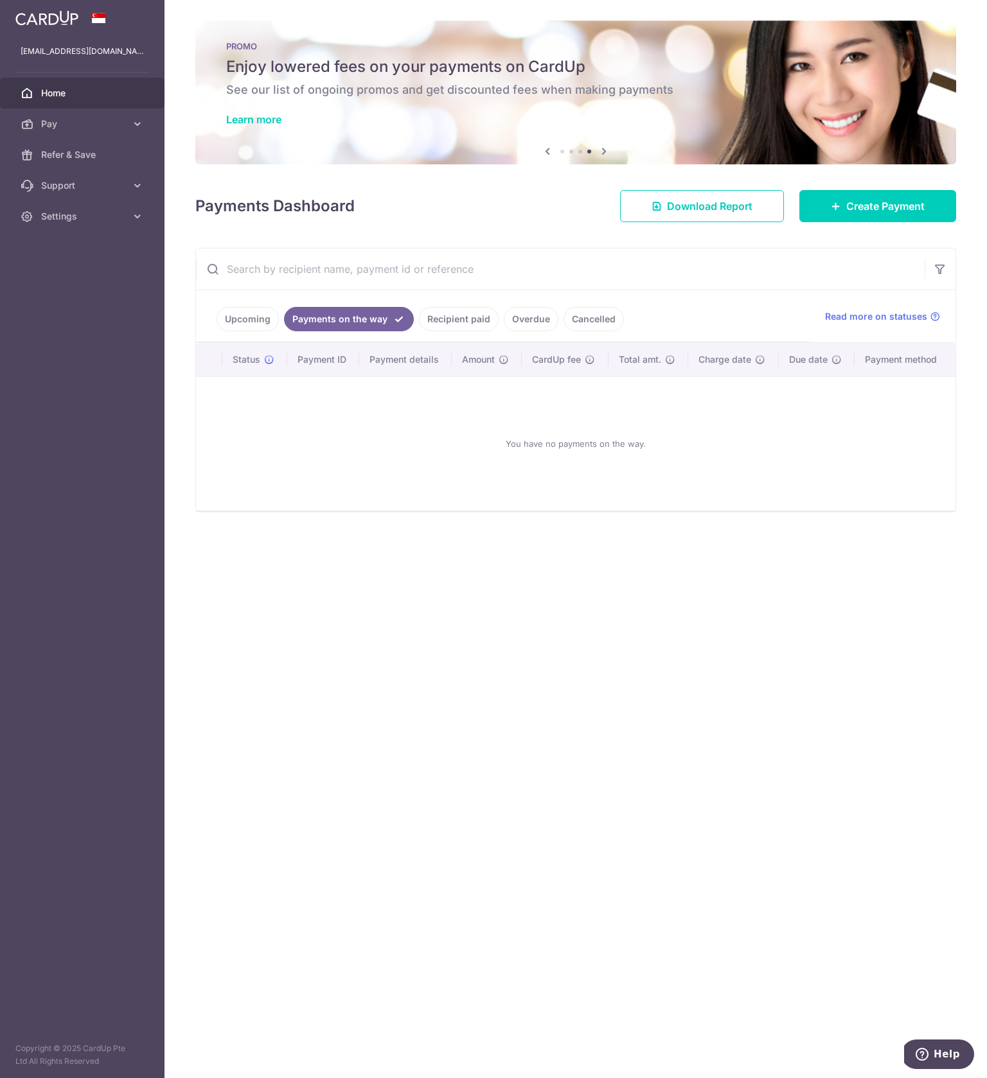
click at [231, 312] on link "Upcoming" at bounding box center [247, 319] width 62 height 24
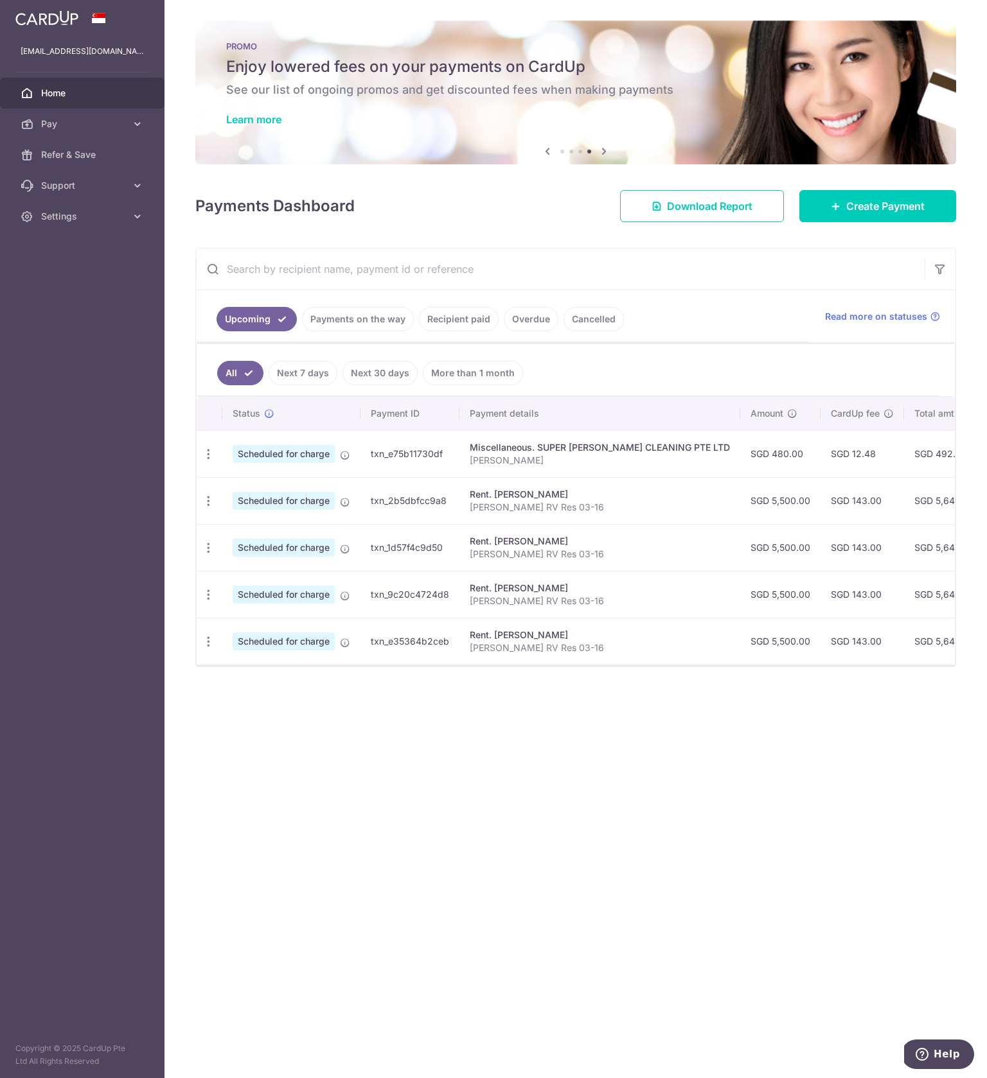
click at [308, 378] on link "Next 7 days" at bounding box center [302, 373] width 69 height 24
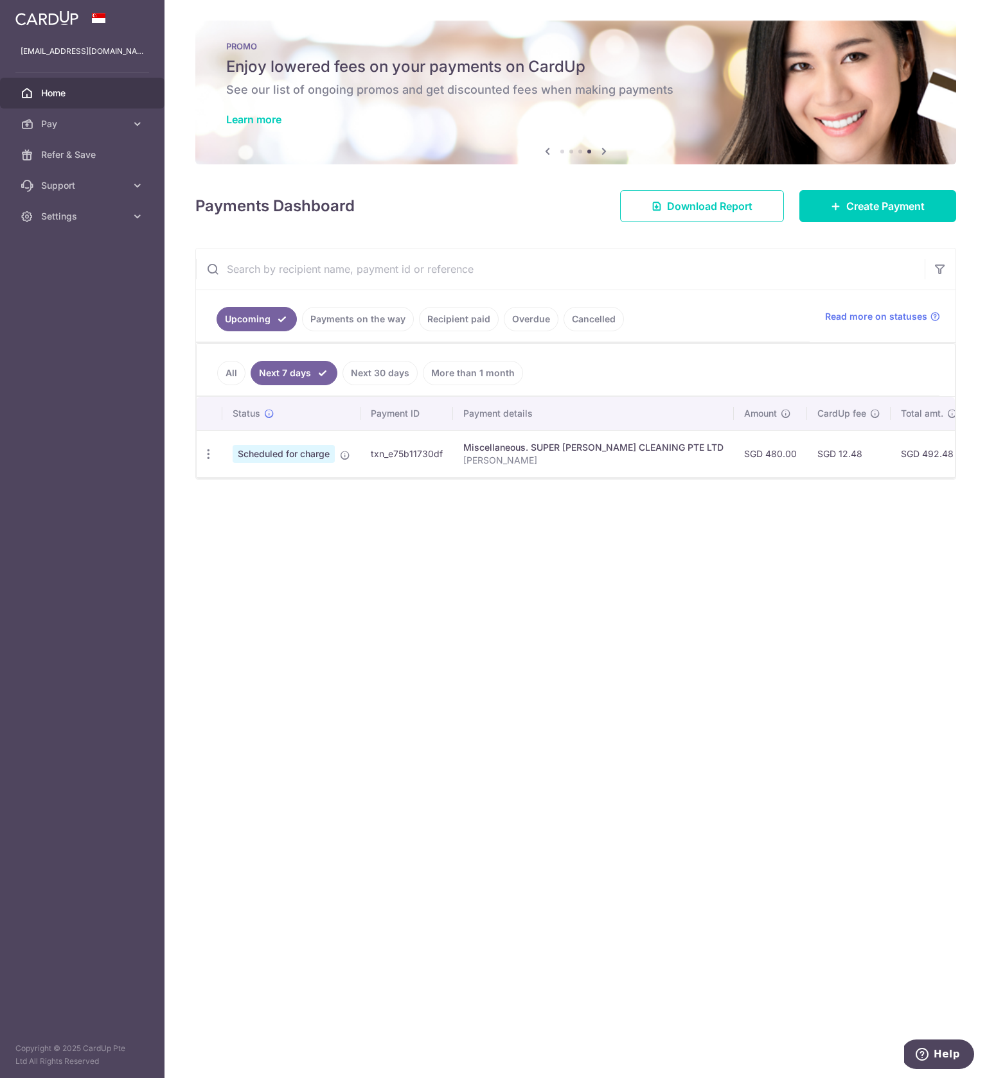
click at [734, 458] on td "SGD 480.00" at bounding box center [770, 453] width 73 height 47
click at [913, 310] on span "Read more on statuses" at bounding box center [876, 316] width 102 height 13
